Goal: Information Seeking & Learning: Learn about a topic

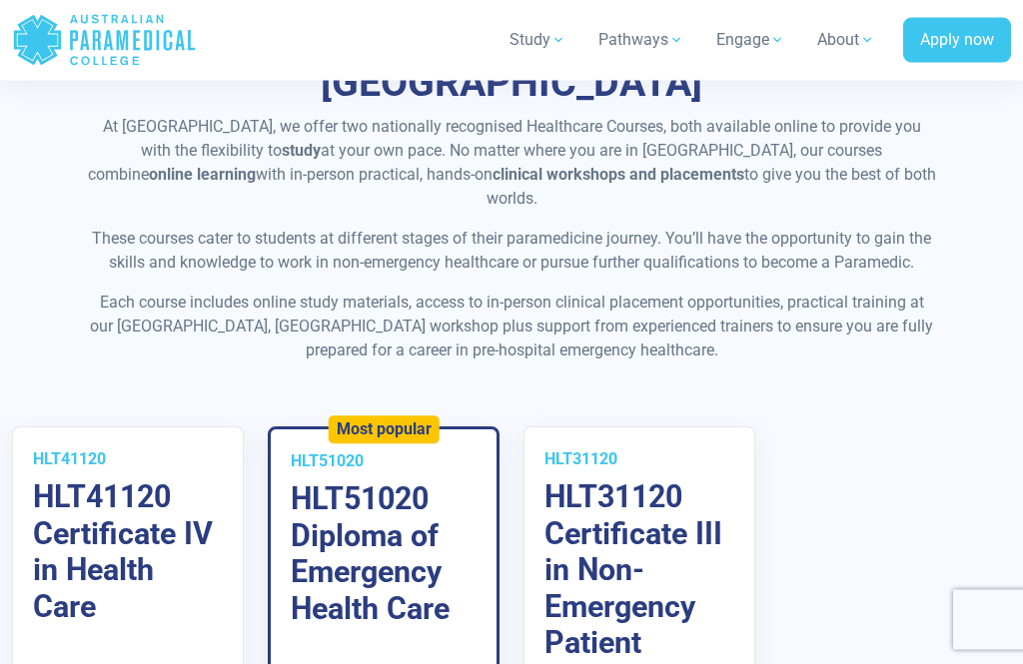
scroll to position [3363, 0]
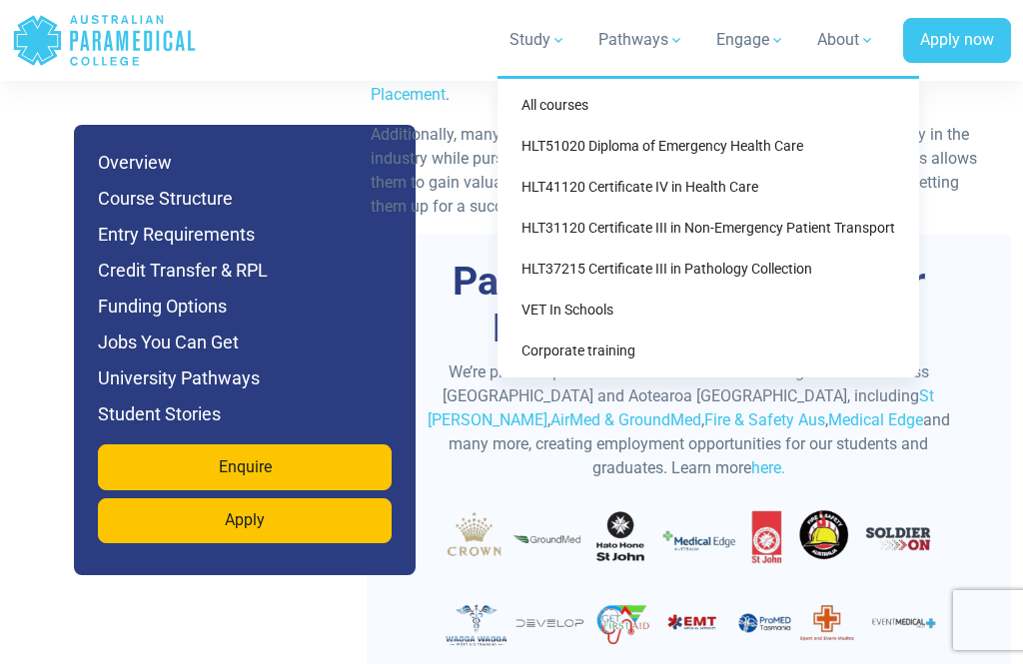
scroll to position [7965, 0]
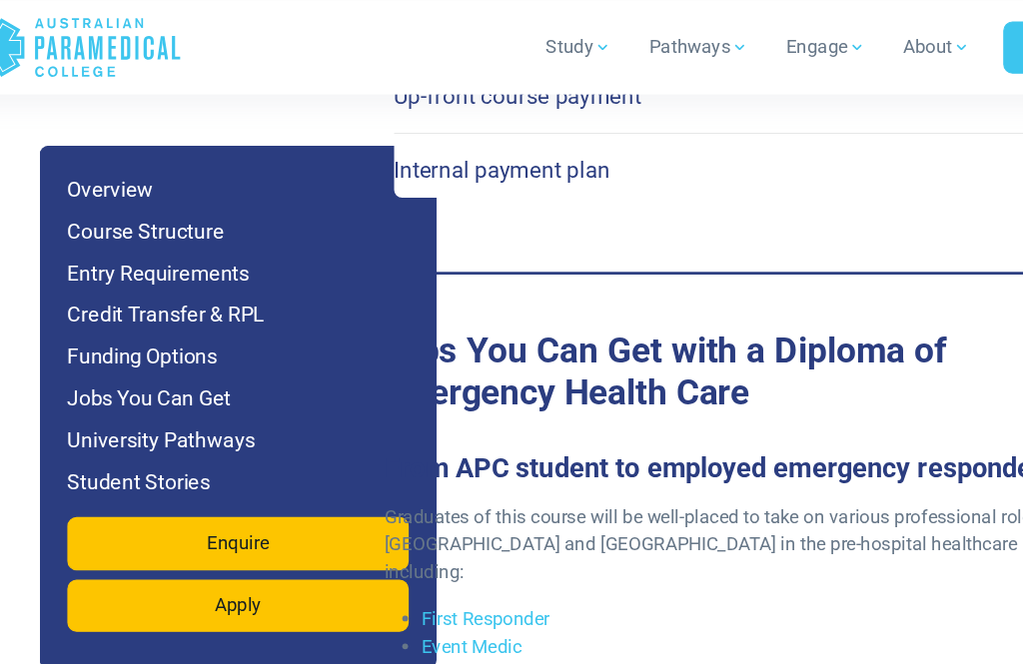
scroll to position [7299, 0]
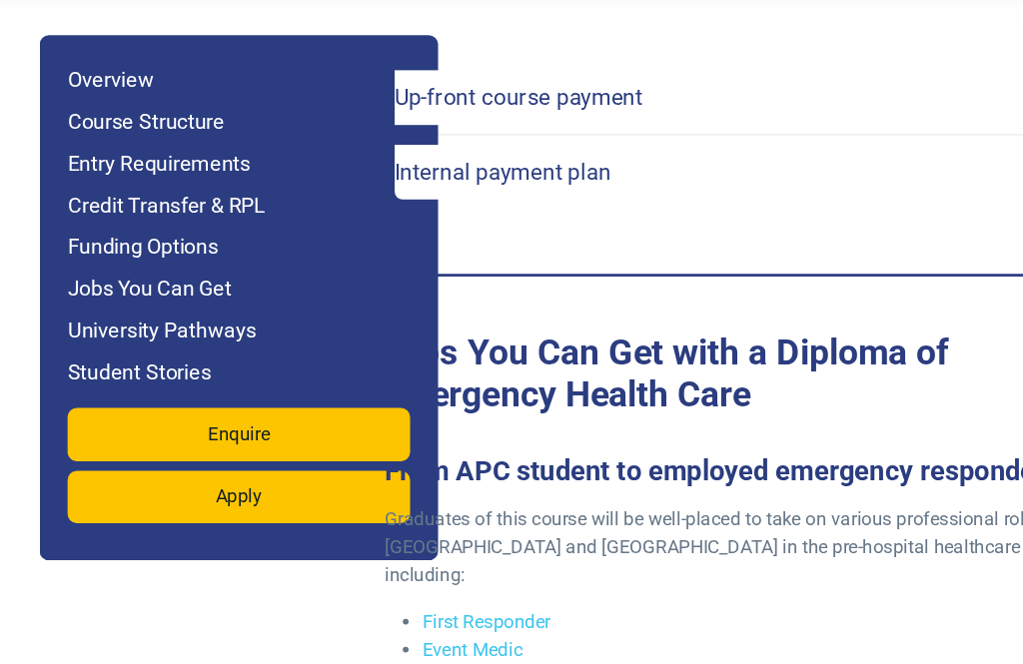
scroll to position [7299, 40]
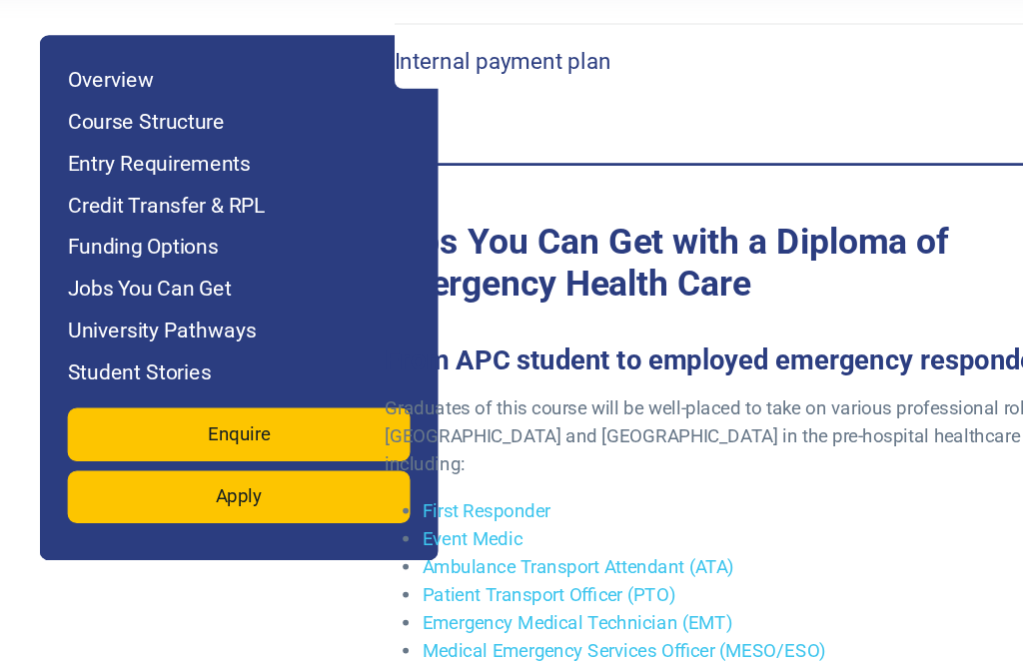
click at [98, 293] on h6 "Funding Options" at bounding box center [245, 307] width 294 height 28
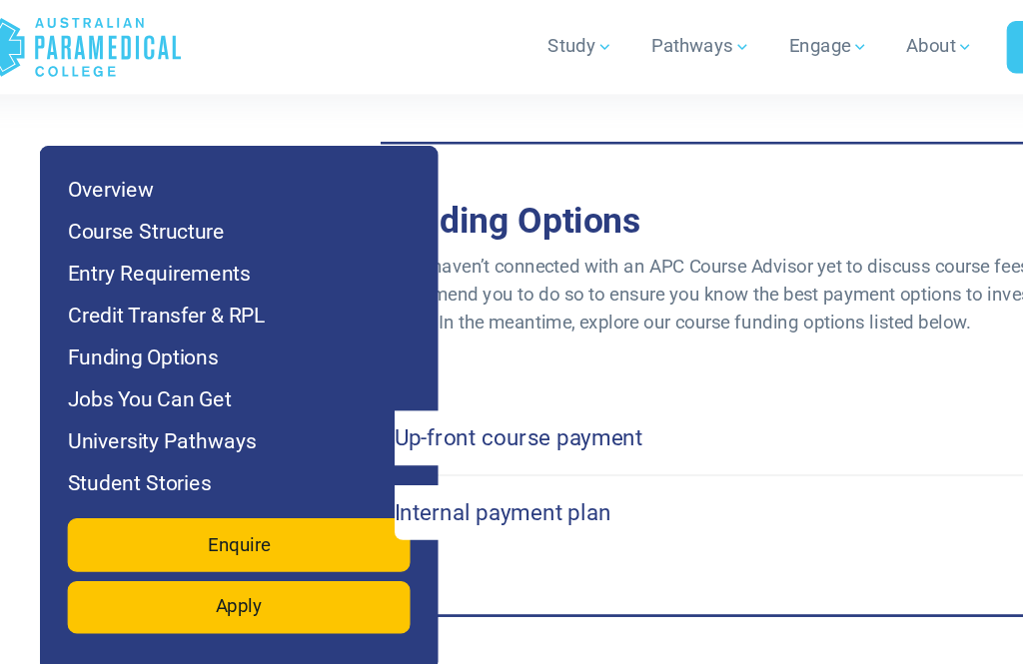
scroll to position [7003, 0]
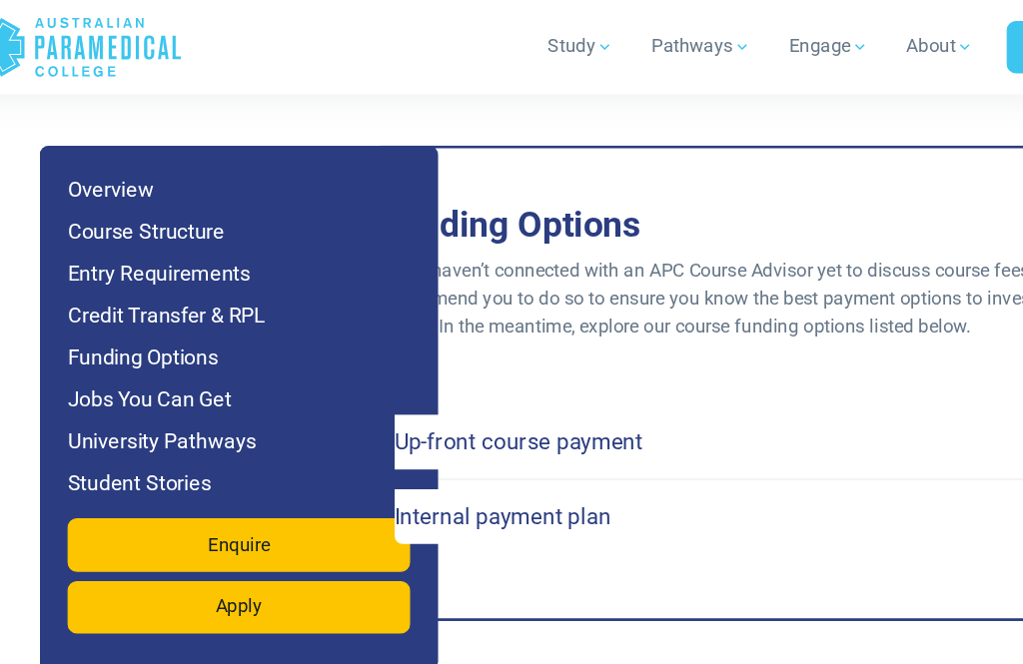
click at [378, 431] on h4 "Internal payment plan" at bounding box center [471, 442] width 186 height 23
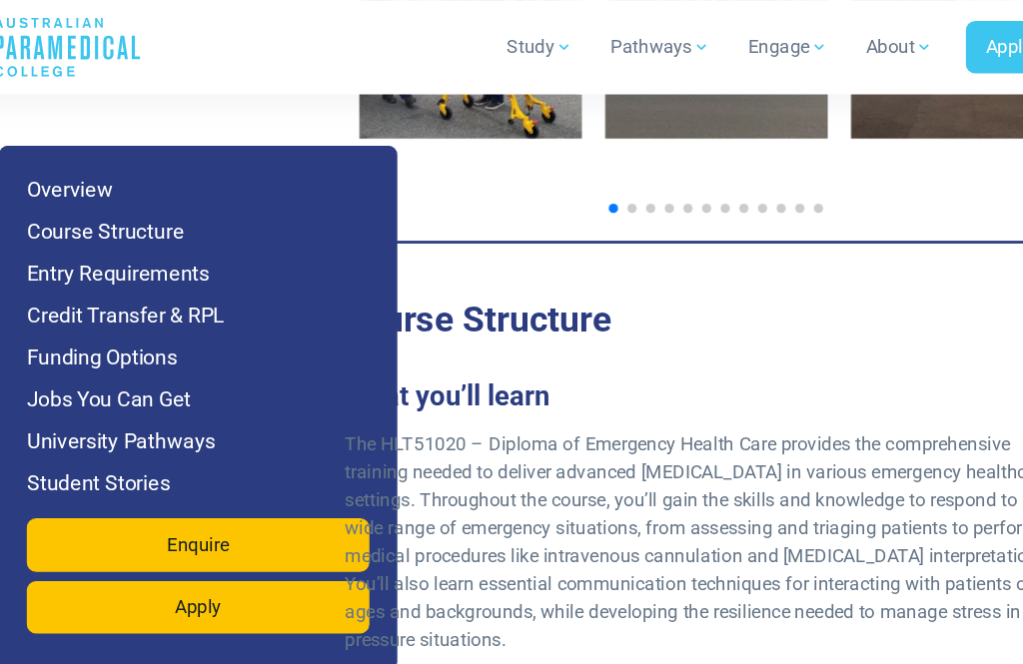
scroll to position [4077, 0]
